Goal: Find contact information: Find contact information

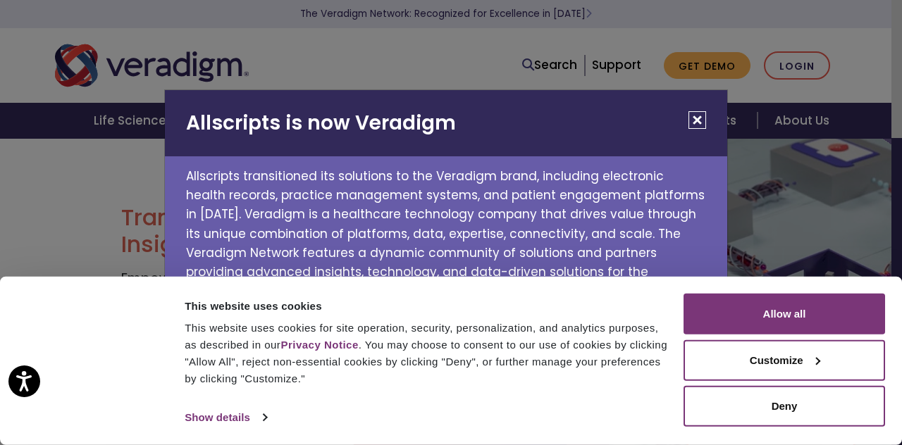
click at [700, 113] on button "Close" at bounding box center [697, 120] width 18 height 18
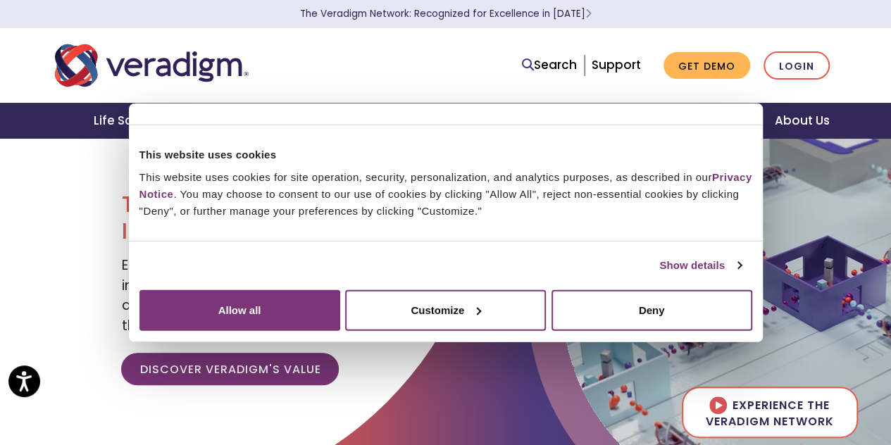
scroll to position [14, 0]
click at [546, 330] on button "Customize" at bounding box center [445, 309] width 201 height 41
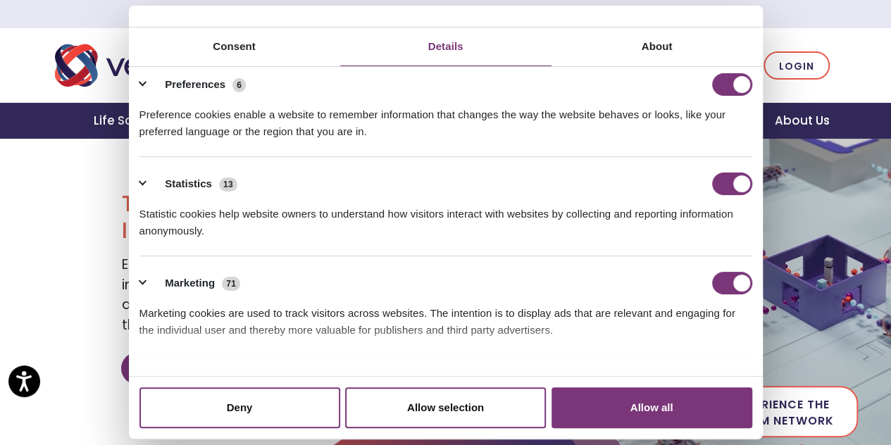
scroll to position [0, 0]
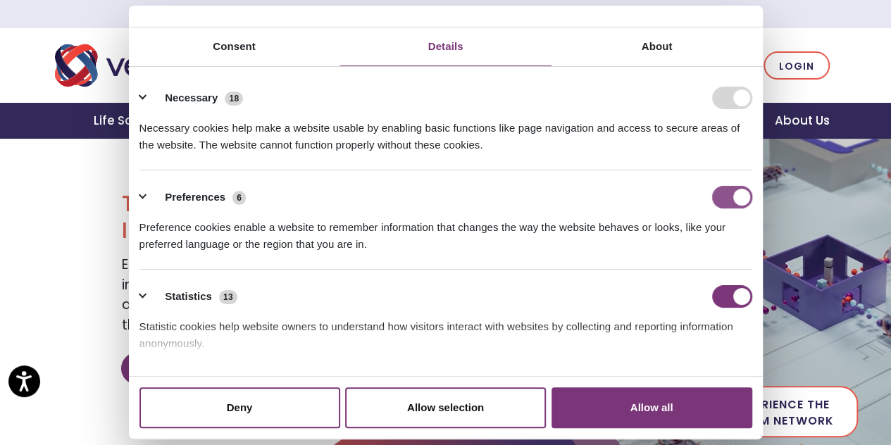
click at [714, 208] on input "Preferences" at bounding box center [732, 197] width 40 height 23
checkbox input "false"
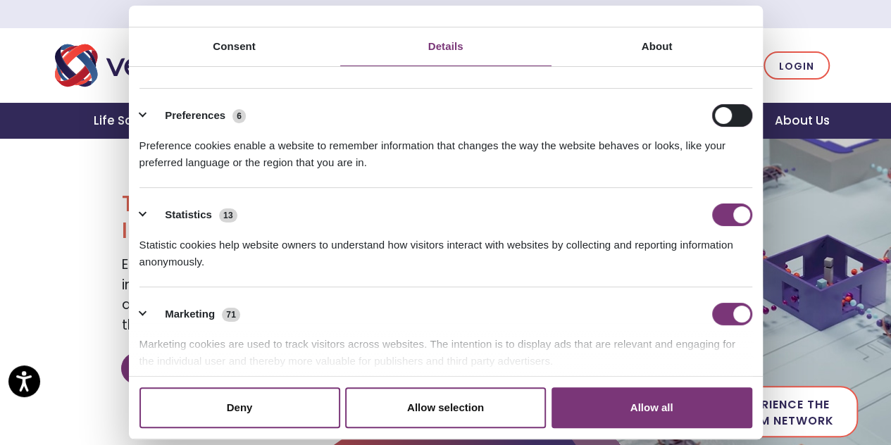
scroll to position [87, 0]
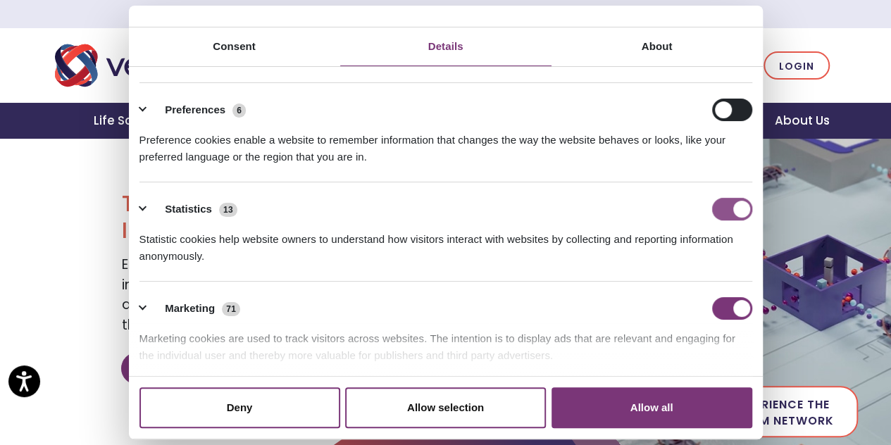
click at [723, 220] on input "Statistics" at bounding box center [732, 209] width 40 height 23
checkbox input "false"
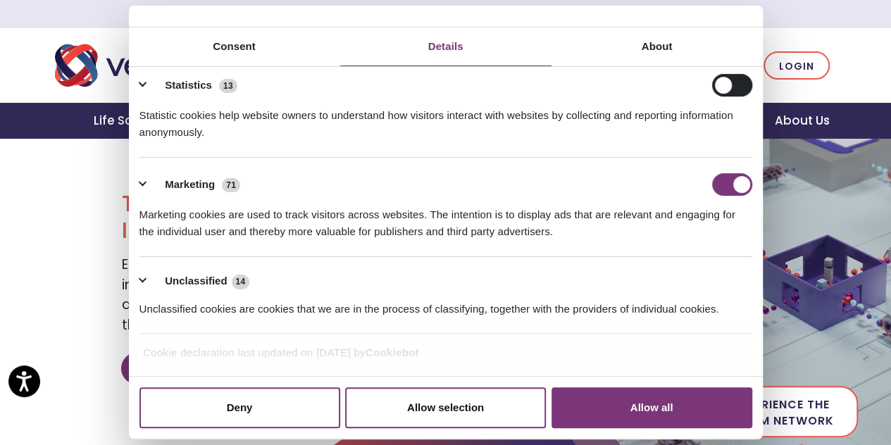
scroll to position [266, 0]
click at [712, 175] on input "Marketing" at bounding box center [732, 184] width 40 height 23
checkbox input "false"
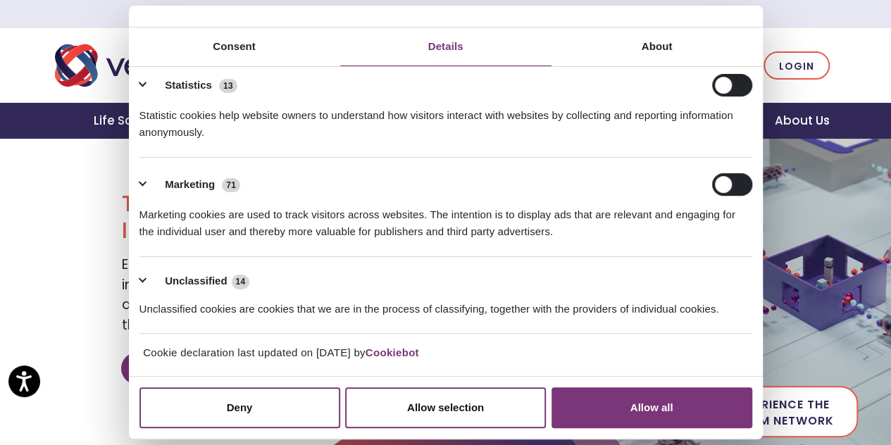
scroll to position [35, 0]
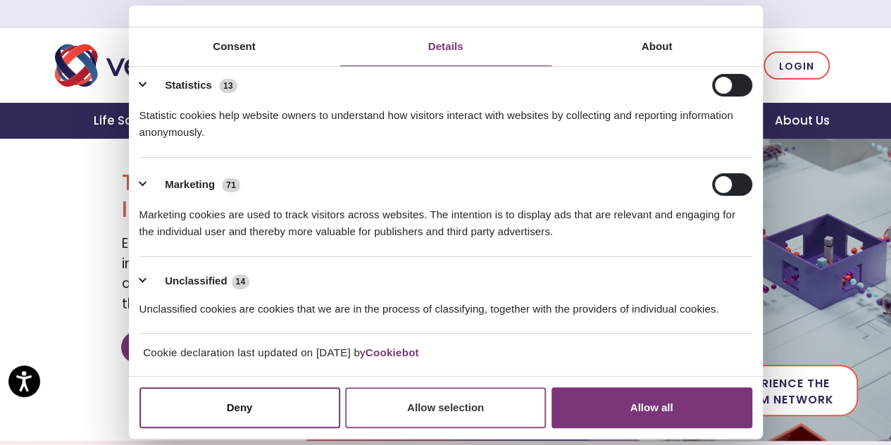
click at [447, 387] on button "Allow selection" at bounding box center [445, 407] width 201 height 41
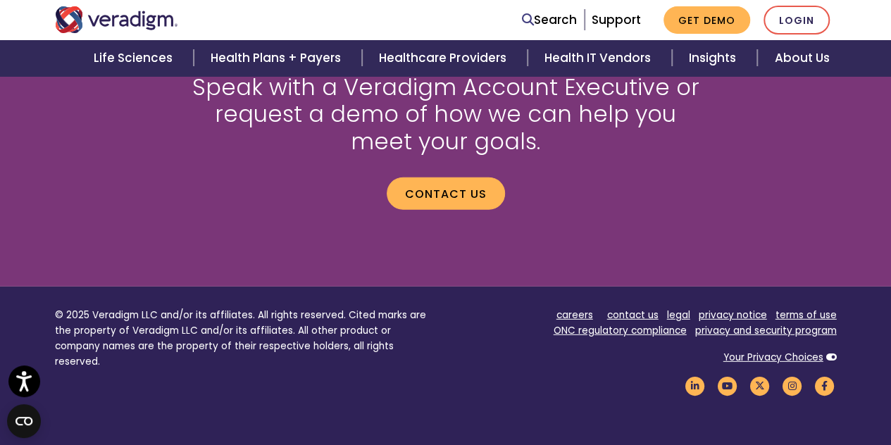
scroll to position [1876, 0]
click at [632, 314] on link "contact us" at bounding box center [632, 315] width 51 height 13
